Goal: Task Accomplishment & Management: Manage account settings

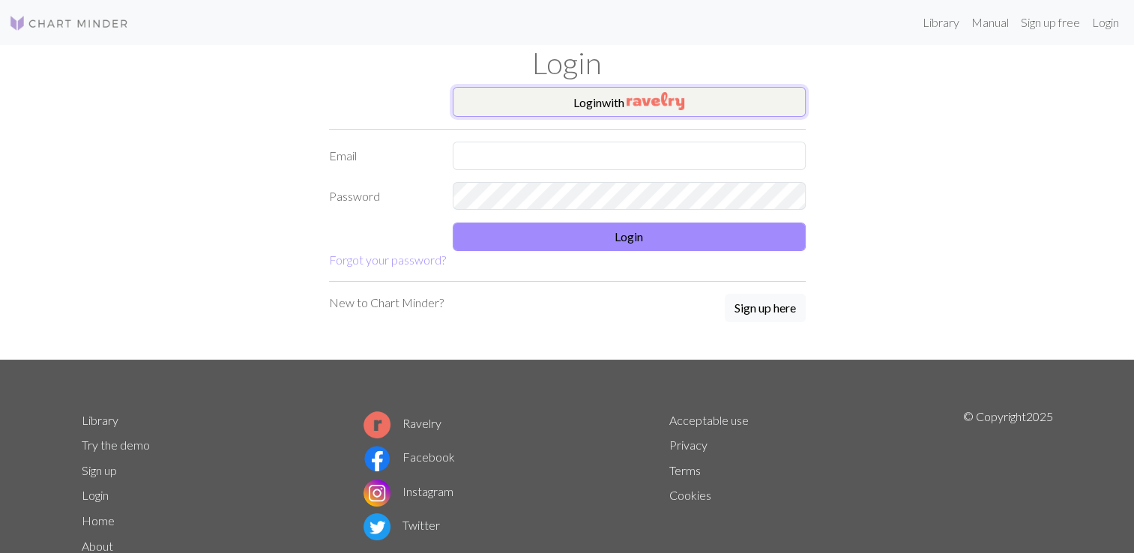
click at [645, 100] on img "button" at bounding box center [655, 101] width 58 height 18
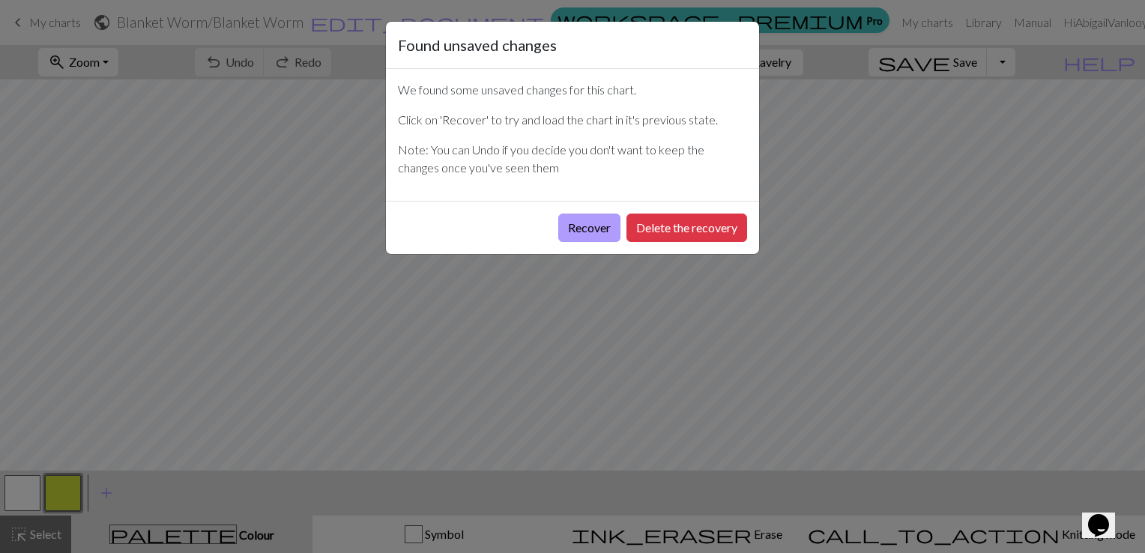
click at [593, 226] on button "Recover" at bounding box center [589, 228] width 62 height 28
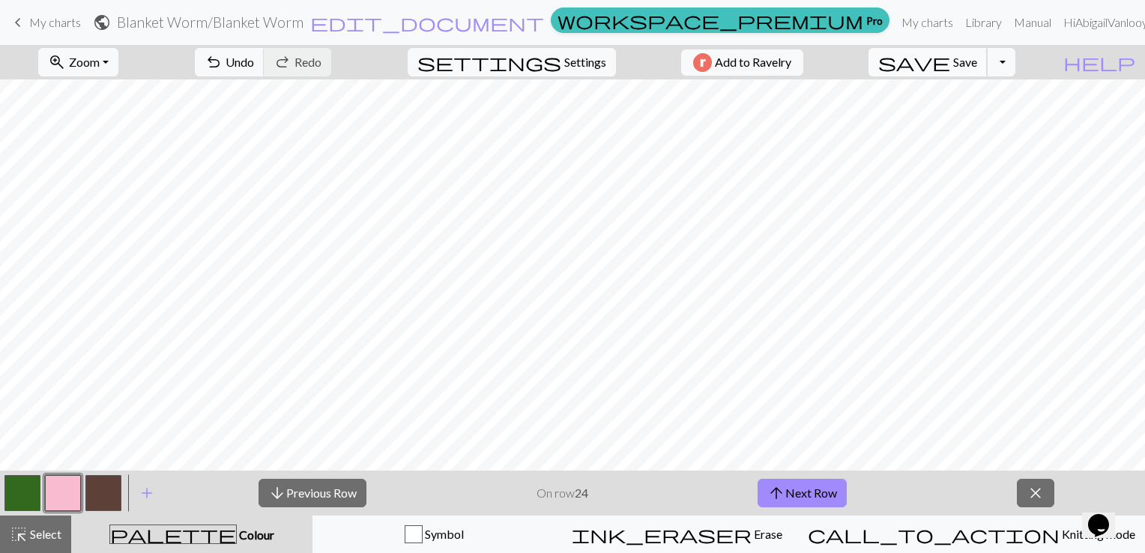
click at [977, 64] on span "Save" at bounding box center [965, 62] width 24 height 14
click at [47, 24] on div "Chart saved" at bounding box center [572, 29] width 1145 height 59
click at [47, 24] on span "My charts" at bounding box center [55, 22] width 52 height 14
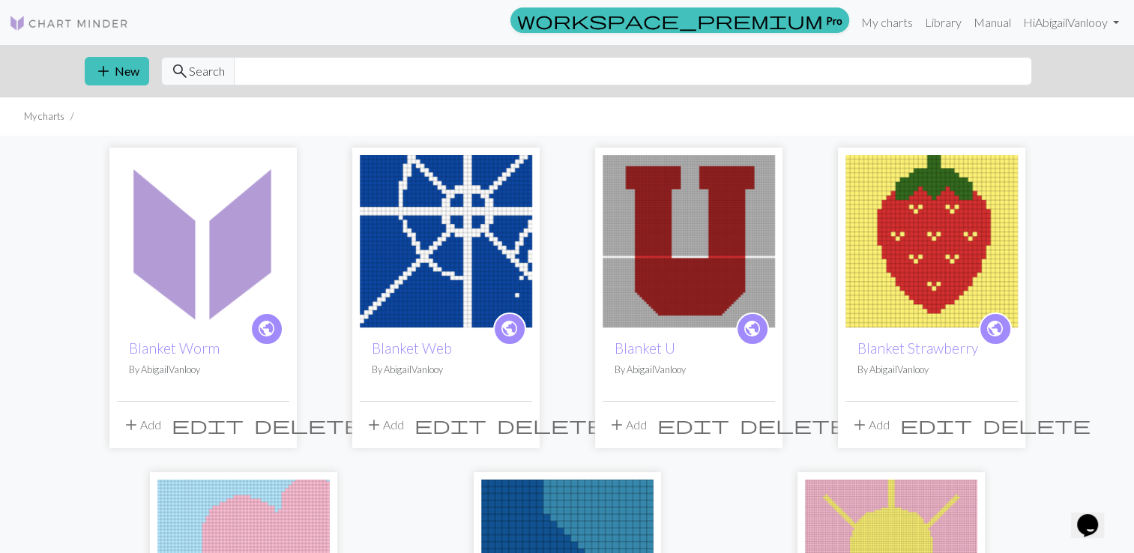
click at [940, 238] on img at bounding box center [931, 241] width 172 height 172
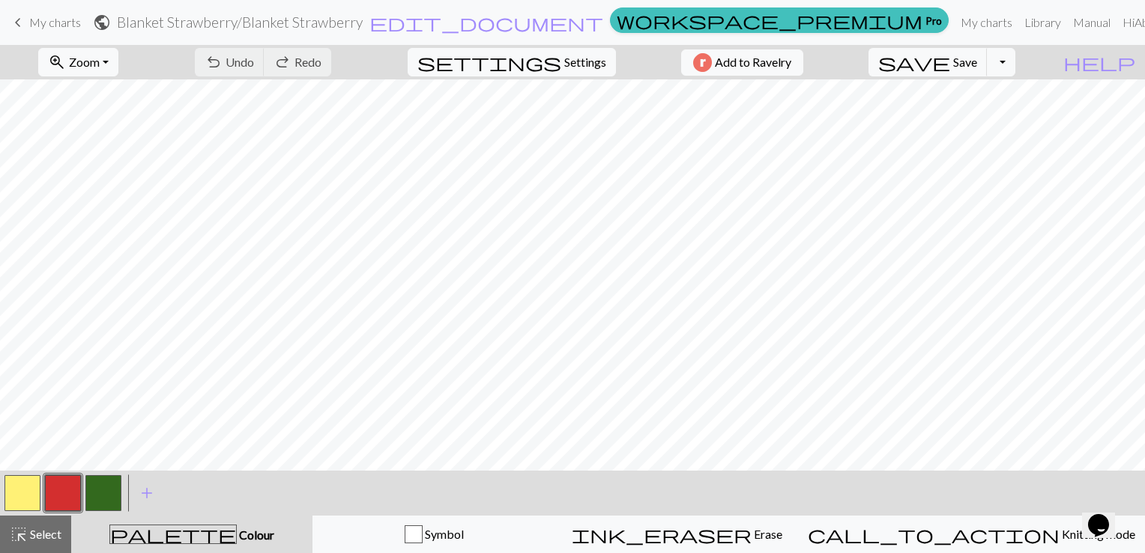
click at [58, 25] on span "My charts" at bounding box center [55, 22] width 52 height 14
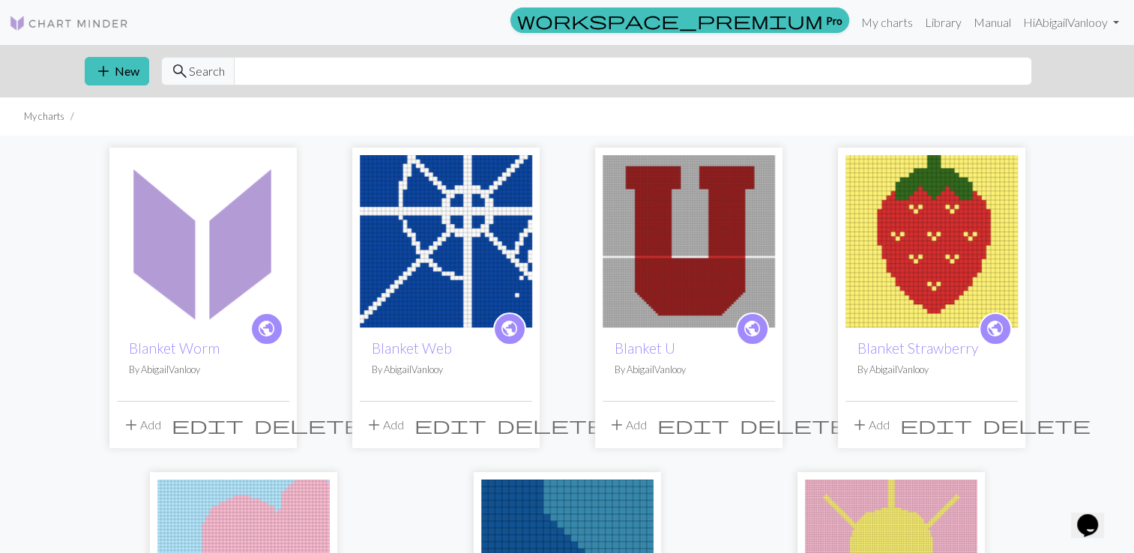
click at [414, 183] on img at bounding box center [446, 241] width 172 height 172
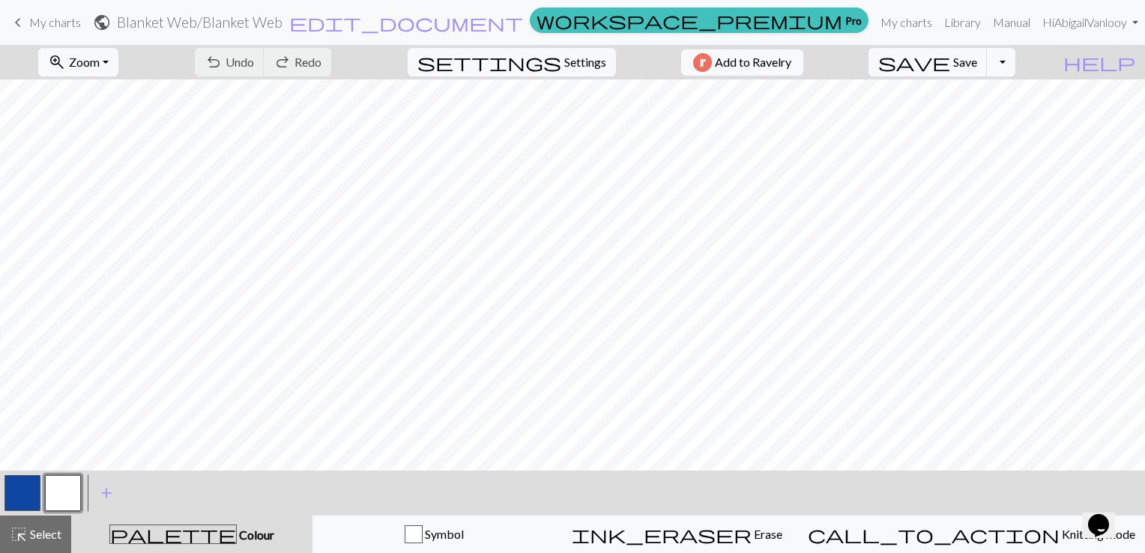
click at [64, 25] on span "My charts" at bounding box center [55, 22] width 52 height 14
